Goal: Transaction & Acquisition: Subscribe to service/newsletter

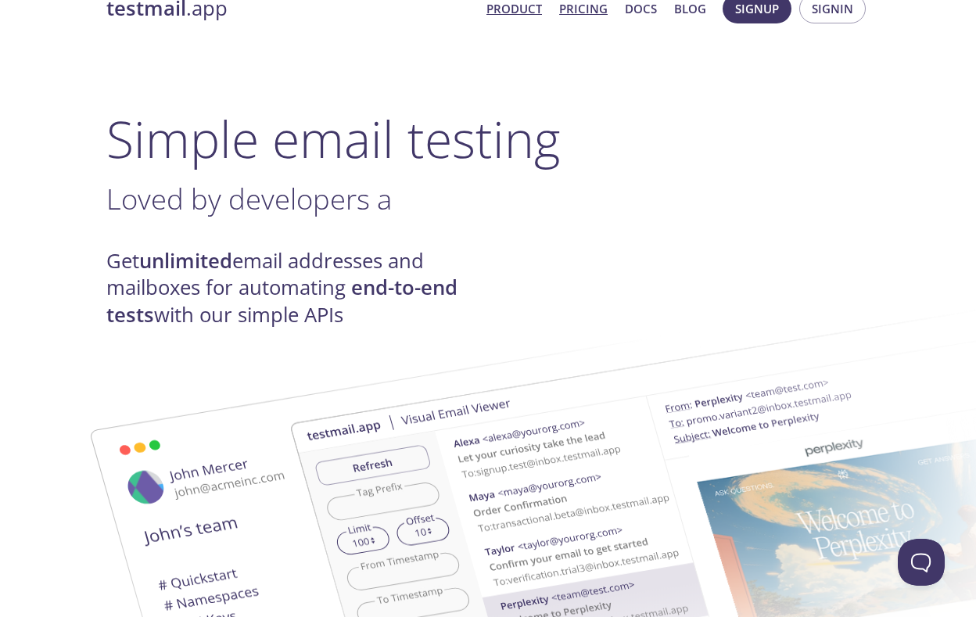
click at [596, 9] on link "Pricing" at bounding box center [583, 8] width 48 height 20
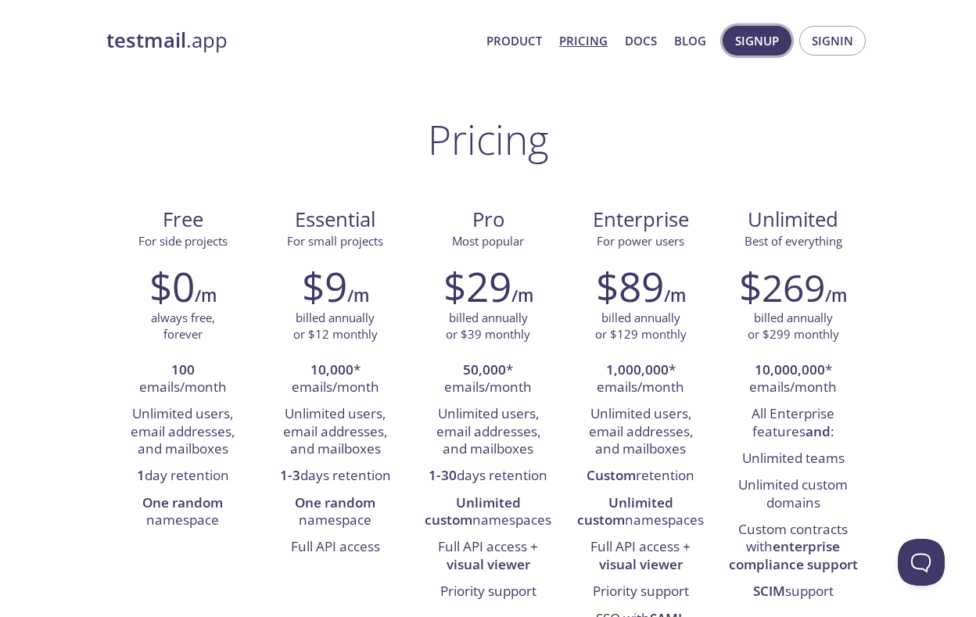
click at [777, 38] on span "Signup" at bounding box center [757, 40] width 44 height 20
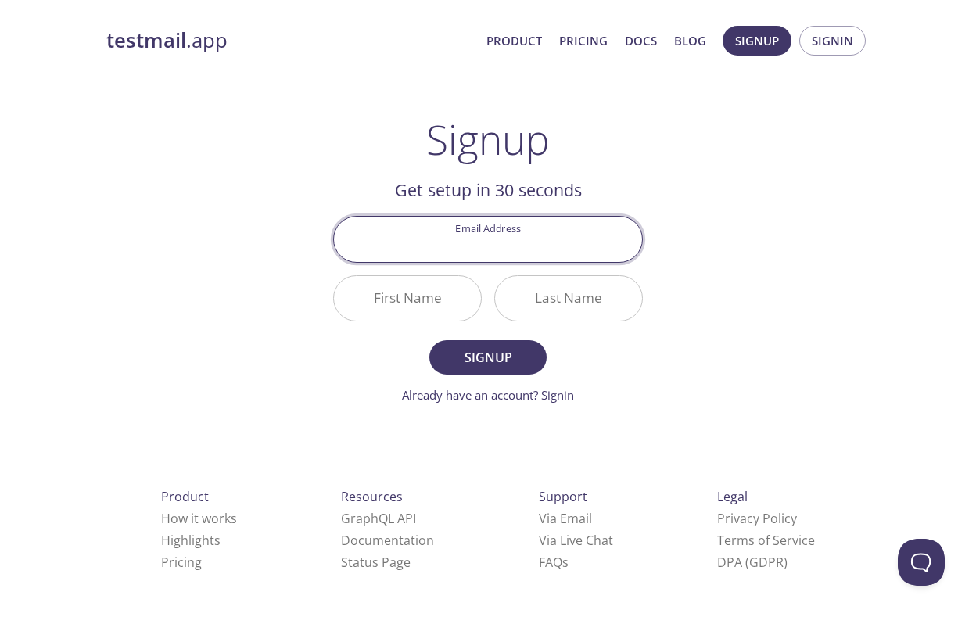
type input "[EMAIL_ADDRESS][DOMAIN_NAME]"
click at [440, 313] on input "First Name" at bounding box center [407, 298] width 147 height 45
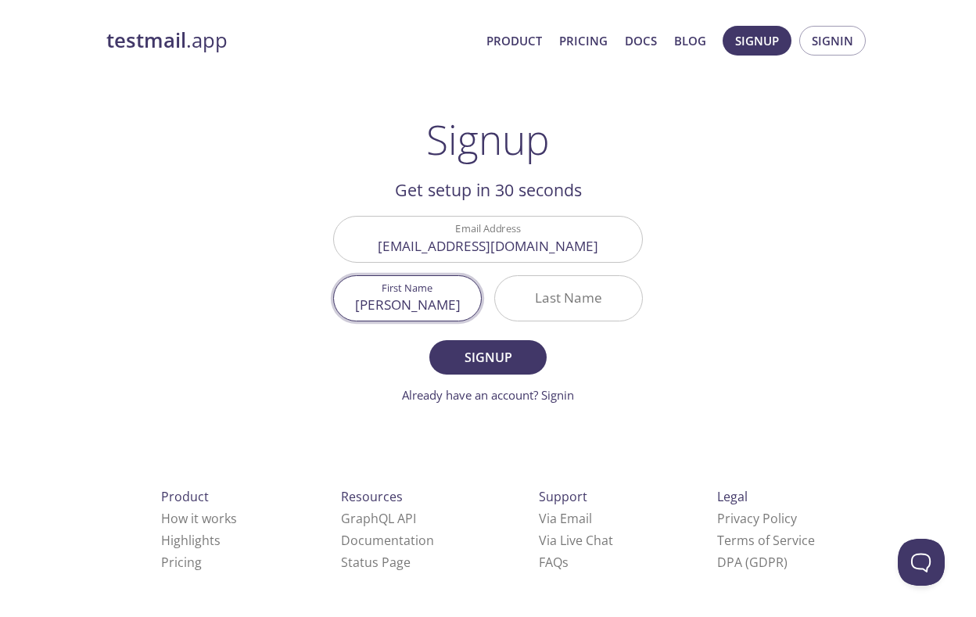
type input "[PERSON_NAME]"
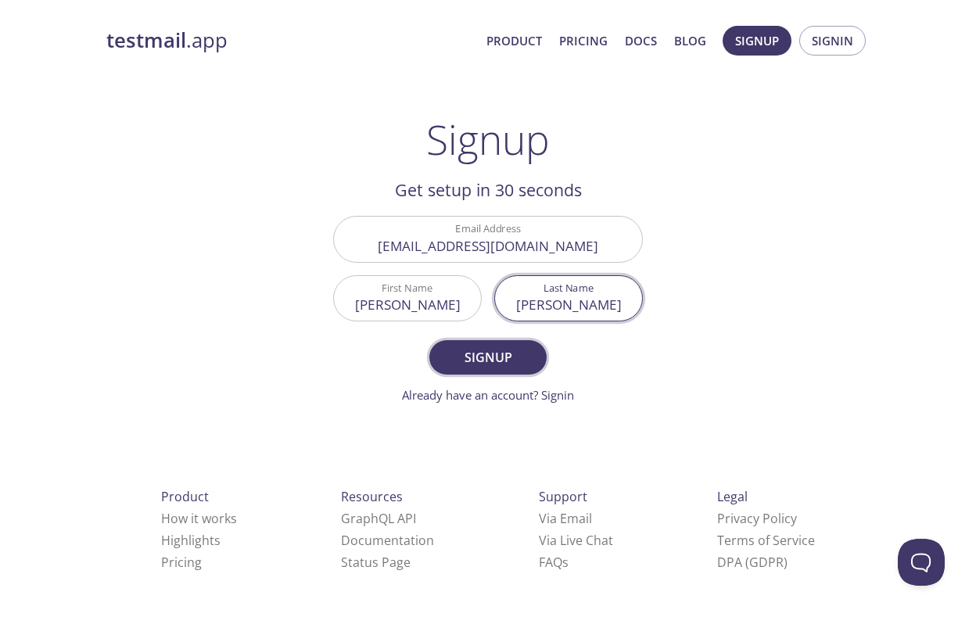
type input "[PERSON_NAME]"
click at [478, 356] on span "Signup" at bounding box center [487, 357] width 83 height 22
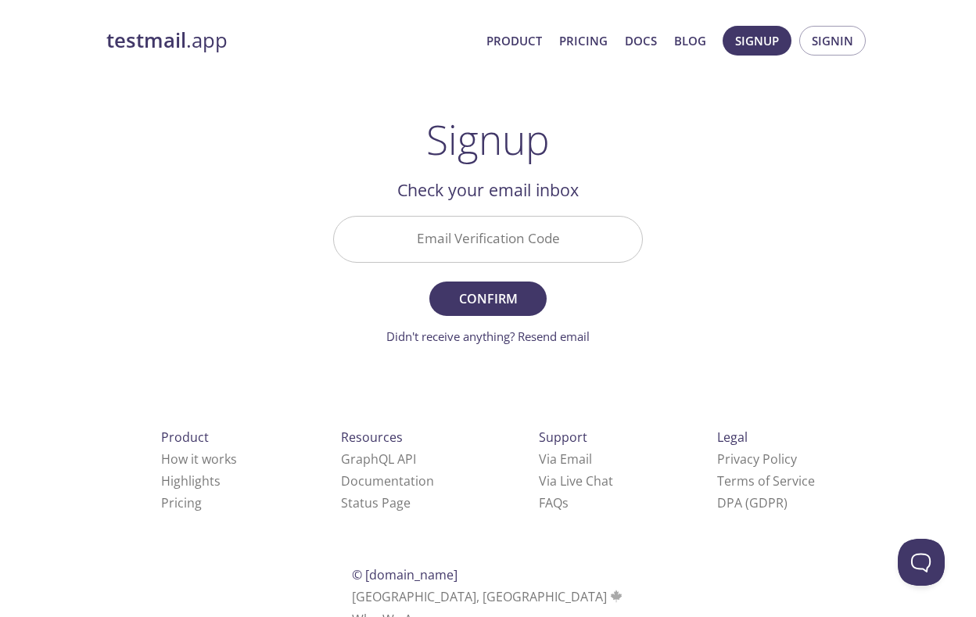
click at [496, 209] on div "Check your email inbox Email Verification Code Confirm Didn't receive anything?…" at bounding box center [488, 261] width 310 height 168
click at [496, 231] on input "Email Verification Code" at bounding box center [488, 239] width 308 height 45
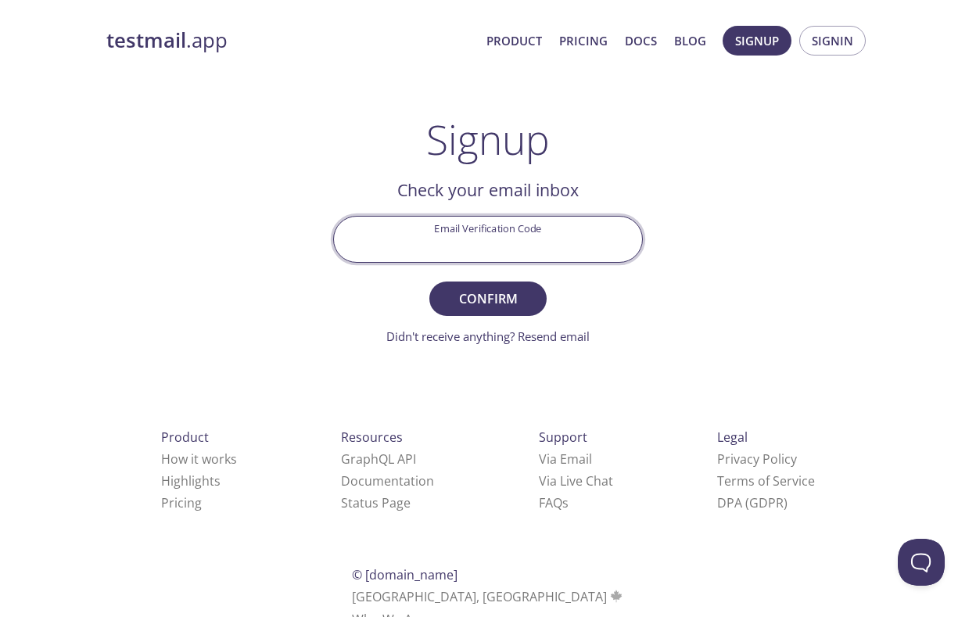
paste input "84WSU4Q"
type input "84WSU4Q"
click at [521, 292] on span "Confirm" at bounding box center [487, 299] width 83 height 22
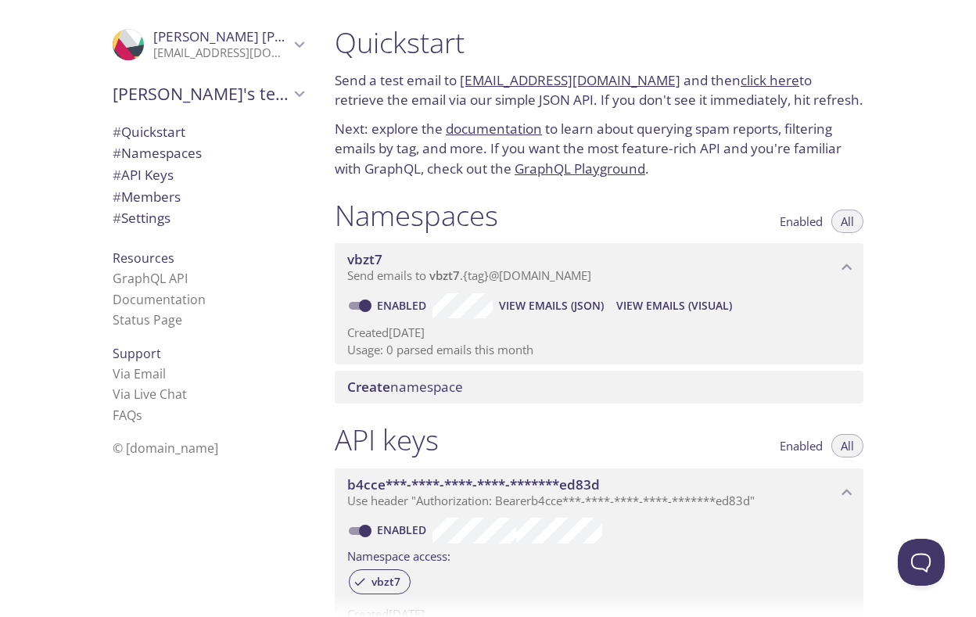
click at [666, 62] on div "Quickstart Send a test email to [EMAIL_ADDRESS][DOMAIN_NAME] and then click her…" at bounding box center [598, 102] width 553 height 173
click at [654, 57] on h1 "Quickstart" at bounding box center [599, 42] width 528 height 35
drag, startPoint x: 651, startPoint y: 81, endPoint x: 462, endPoint y: 82, distance: 189.2
type textarea "[EMAIL_ADDRESS][DOMAIN_NAME]"
click at [462, 82] on p "Send a test email to [EMAIL_ADDRESS][DOMAIN_NAME] and then click here to retrie…" at bounding box center [599, 90] width 528 height 40
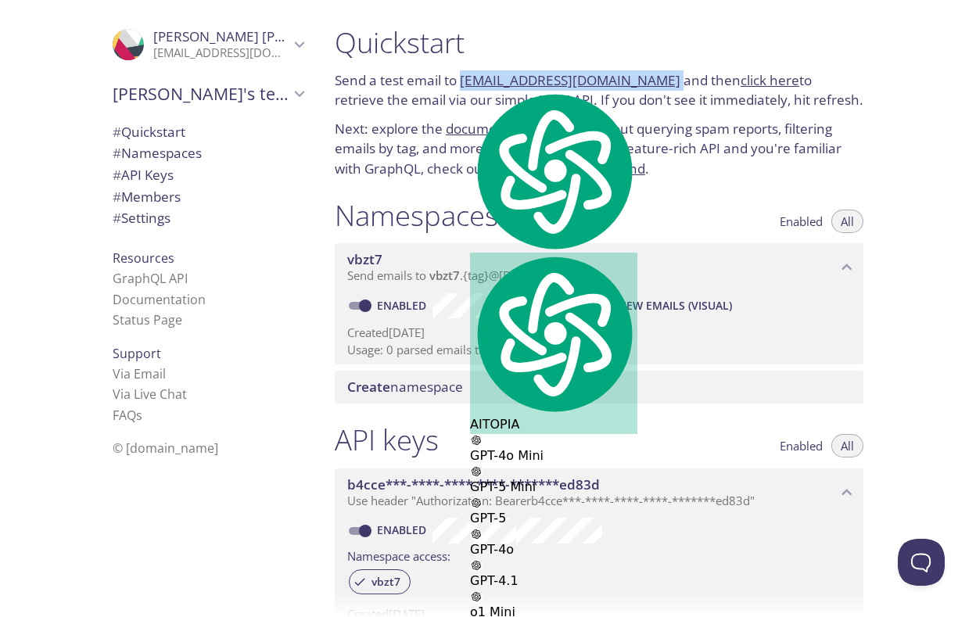
copy p "[EMAIL_ADDRESS][DOMAIN_NAME]"
click at [619, 221] on div "Namespaces Enabled All" at bounding box center [599, 217] width 528 height 39
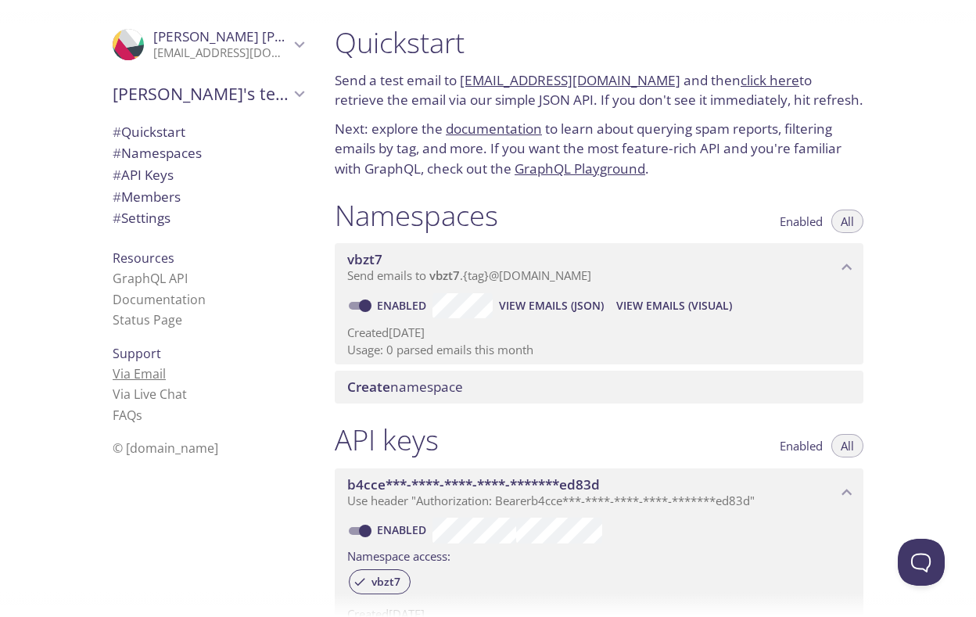
click at [140, 371] on link "Via Email" at bounding box center [139, 373] width 53 height 17
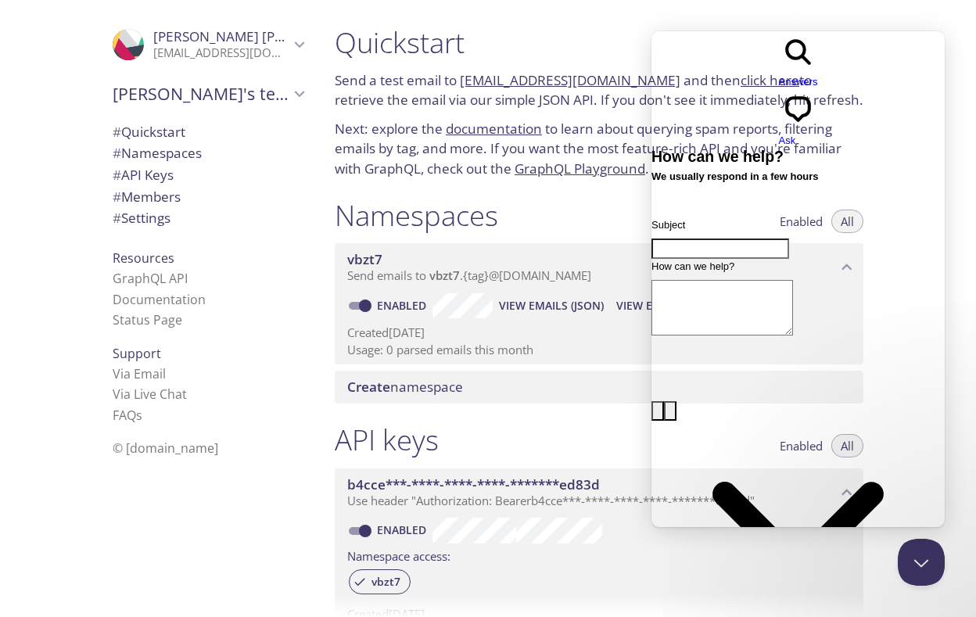
click at [264, 296] on li "Documentation" at bounding box center [208, 299] width 191 height 20
click at [872, 16] on div at bounding box center [488, 12] width 976 height 25
click at [923, 564] on button "Close Beacon popover" at bounding box center [917, 558] width 47 height 47
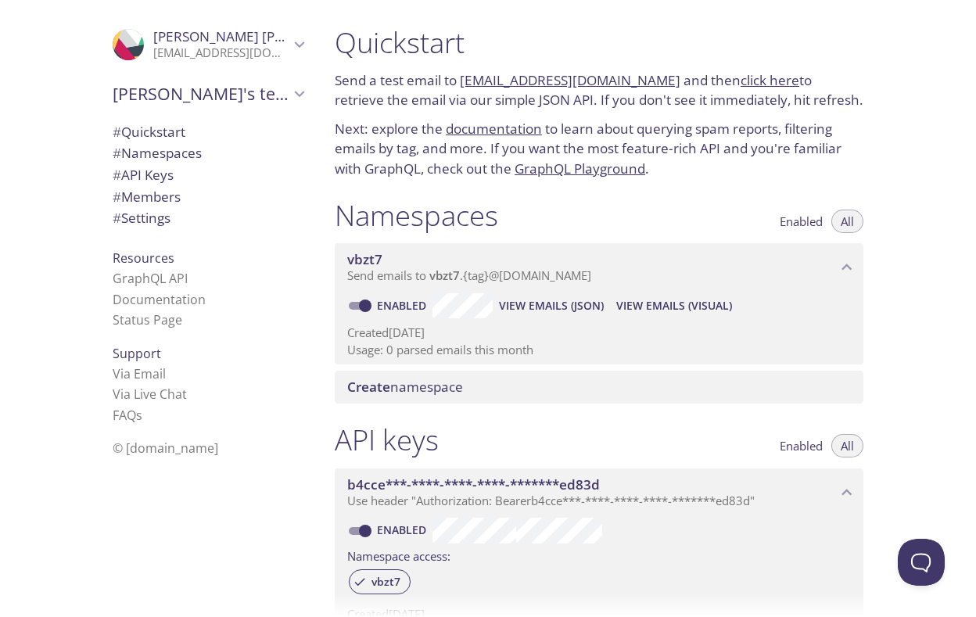
click at [754, 77] on link "click here" at bounding box center [769, 80] width 59 height 18
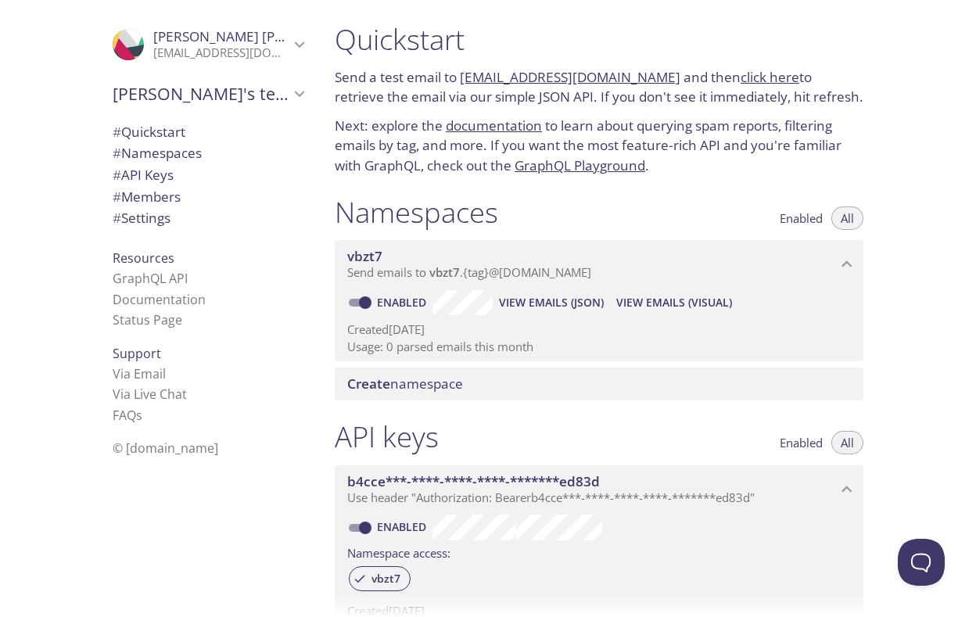
scroll to position [5, 0]
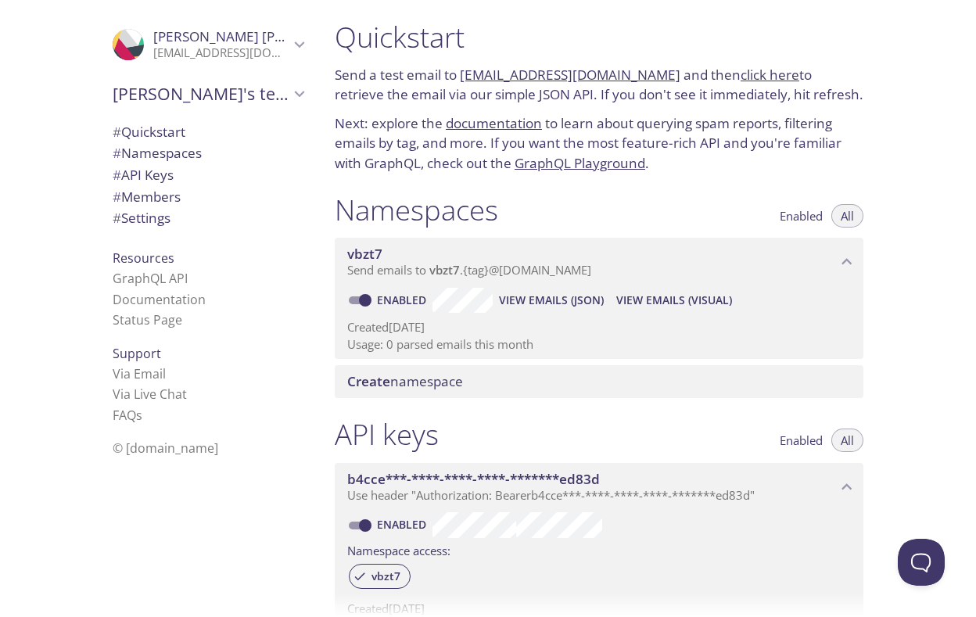
click at [508, 270] on span "Send emails to vbzt7 . {tag} @[DOMAIN_NAME]" at bounding box center [469, 270] width 244 height 16
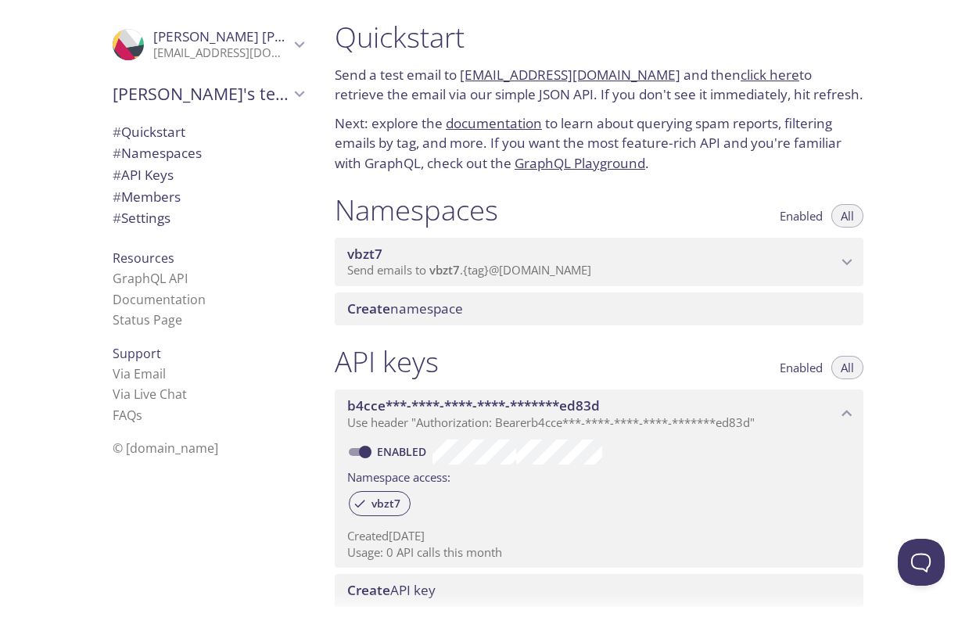
click at [508, 270] on span "Send emails to vbzt7 . {tag} @[DOMAIN_NAME]" at bounding box center [469, 270] width 244 height 16
